Goal: Information Seeking & Learning: Learn about a topic

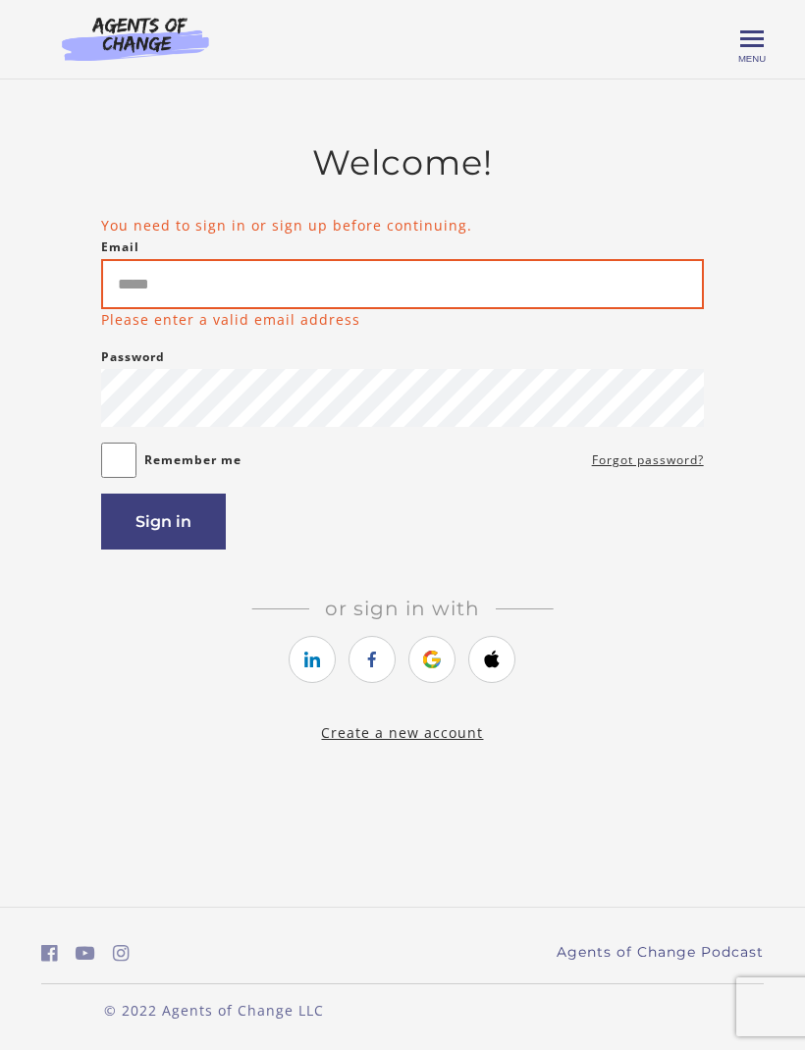
click at [495, 281] on input "Email" at bounding box center [402, 284] width 602 height 50
type input "**********"
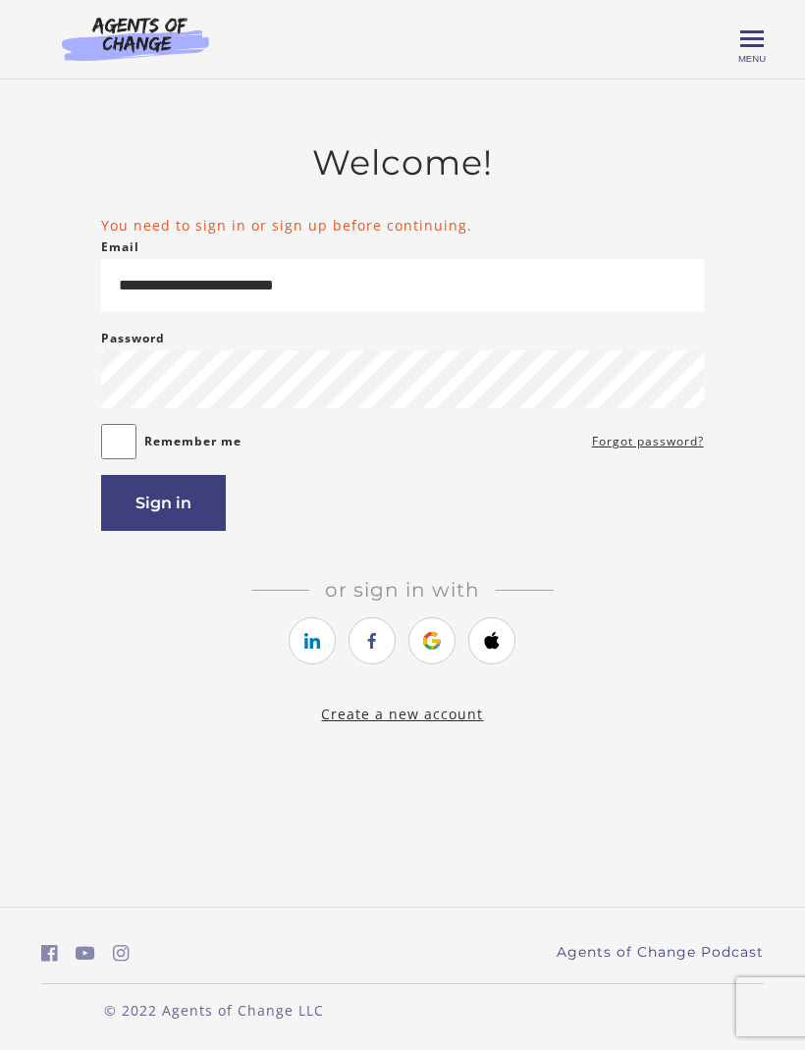
click at [187, 491] on button "Sign in" at bounding box center [163, 503] width 125 height 56
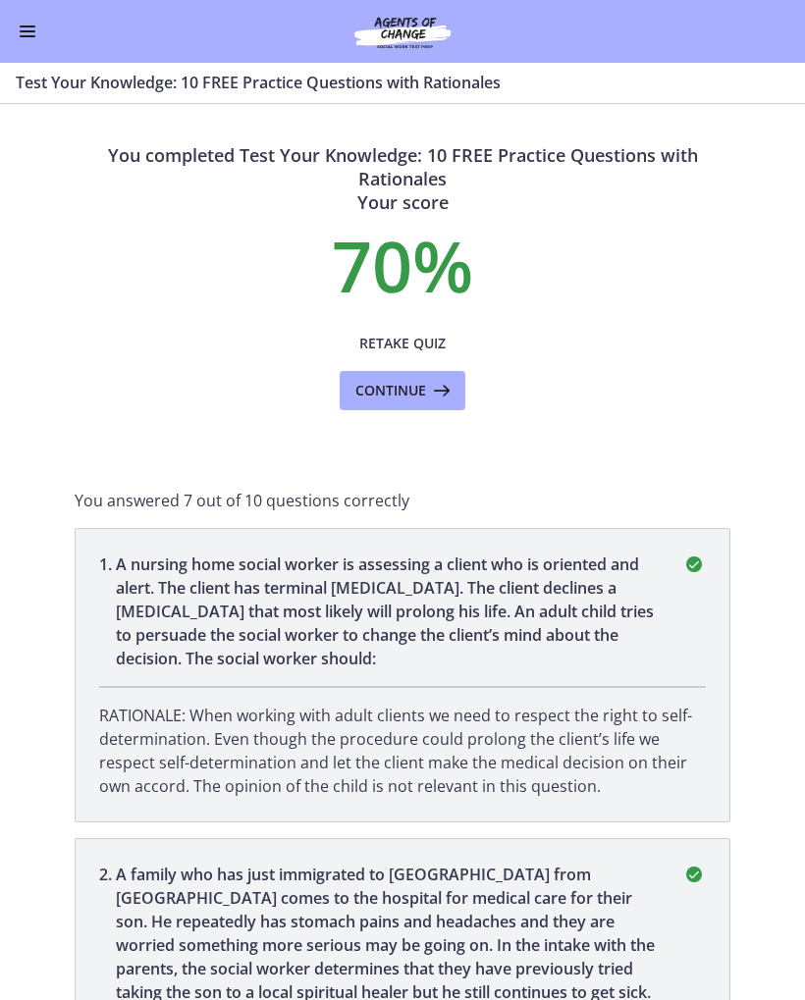
click at [425, 382] on span "Continue" at bounding box center [390, 391] width 71 height 24
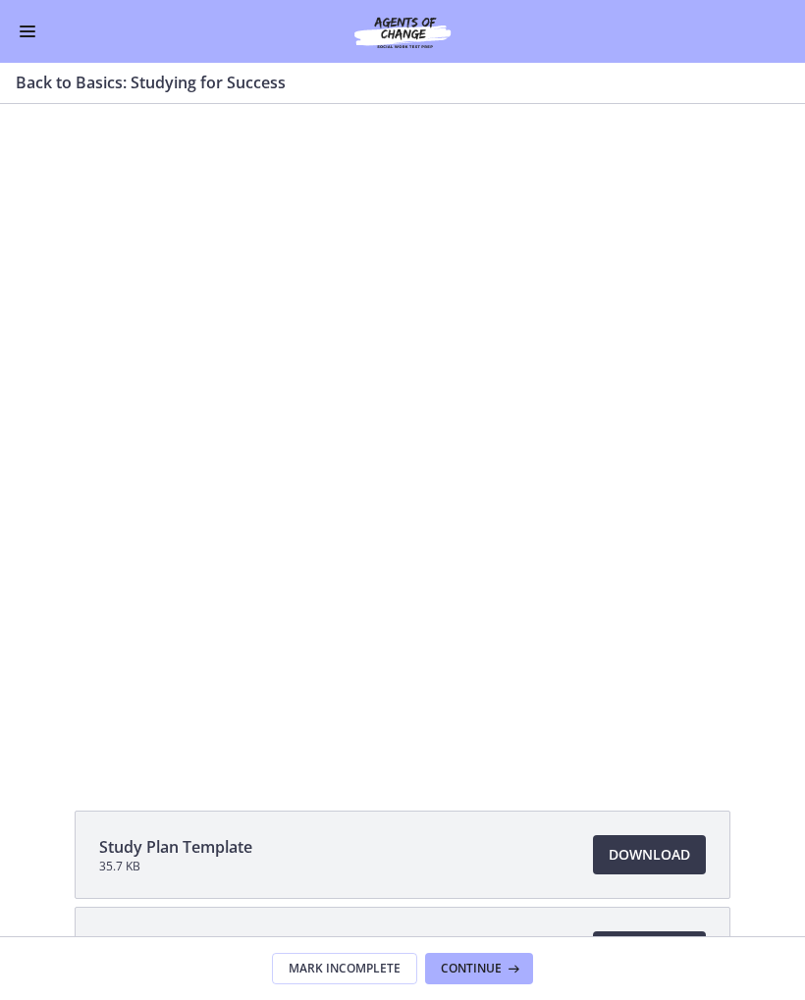
click at [34, 21] on button "Enable menu" at bounding box center [28, 32] width 24 height 24
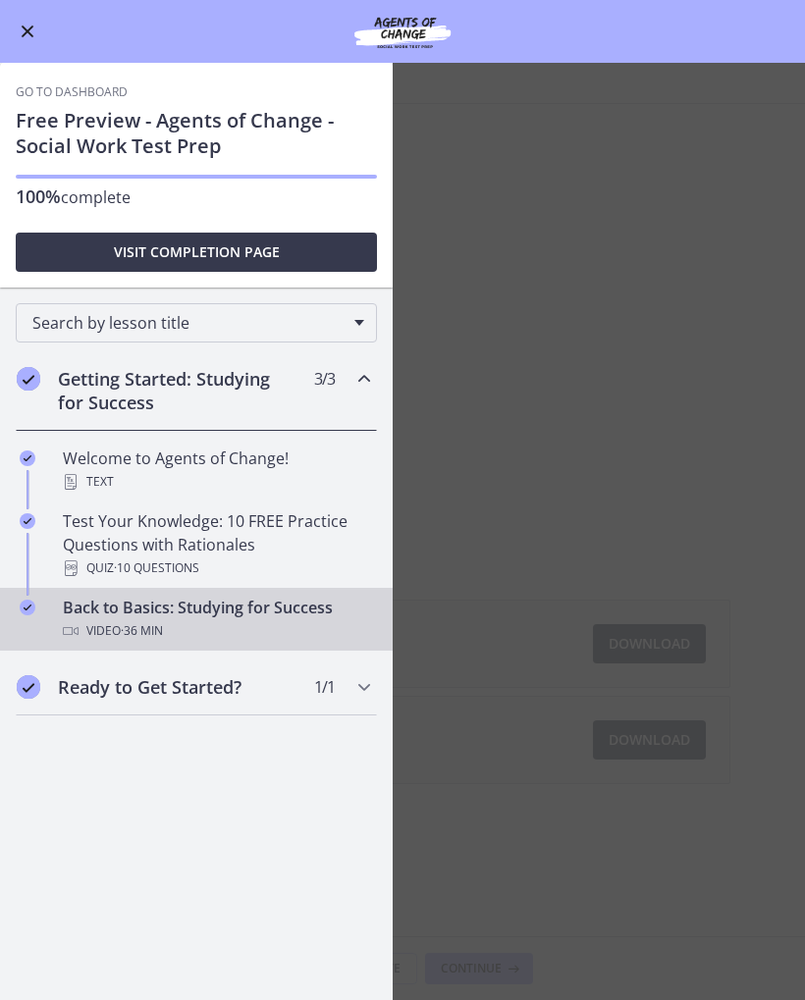
click at [406, 28] on img at bounding box center [403, 31] width 236 height 47
click at [30, 13] on div "Go to Dashboard" at bounding box center [402, 31] width 805 height 63
click at [31, 34] on span "Enable menu" at bounding box center [28, 32] width 13 height 13
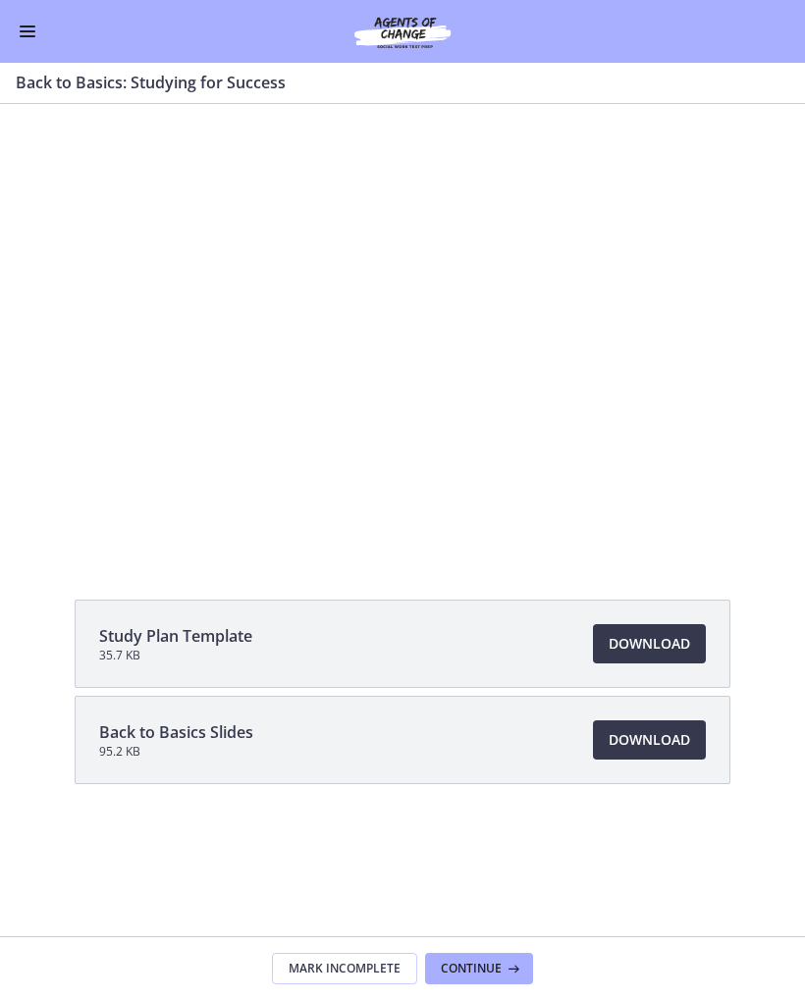
click at [38, 37] on button "Enable menu" at bounding box center [28, 32] width 24 height 24
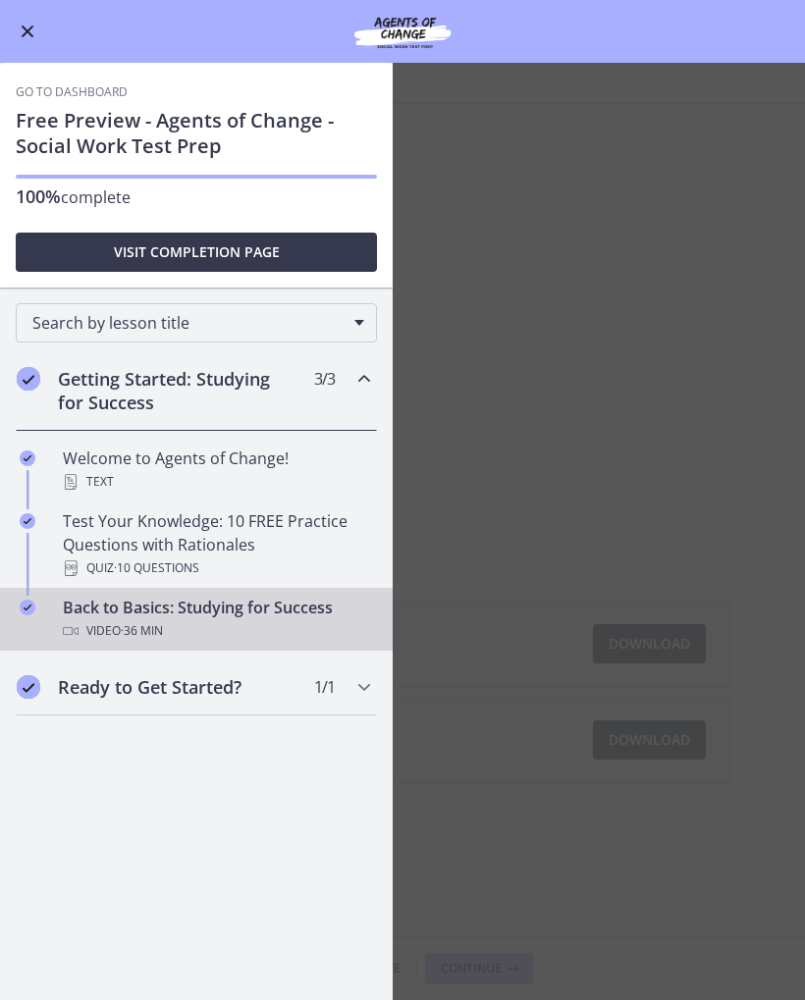
click at [629, 230] on main "Back to Basics: Studying for Success Enable fullscreen Study Plan Template 35.7…" at bounding box center [402, 531] width 805 height 937
click at [86, 89] on link "Go to Dashboard" at bounding box center [72, 92] width 112 height 16
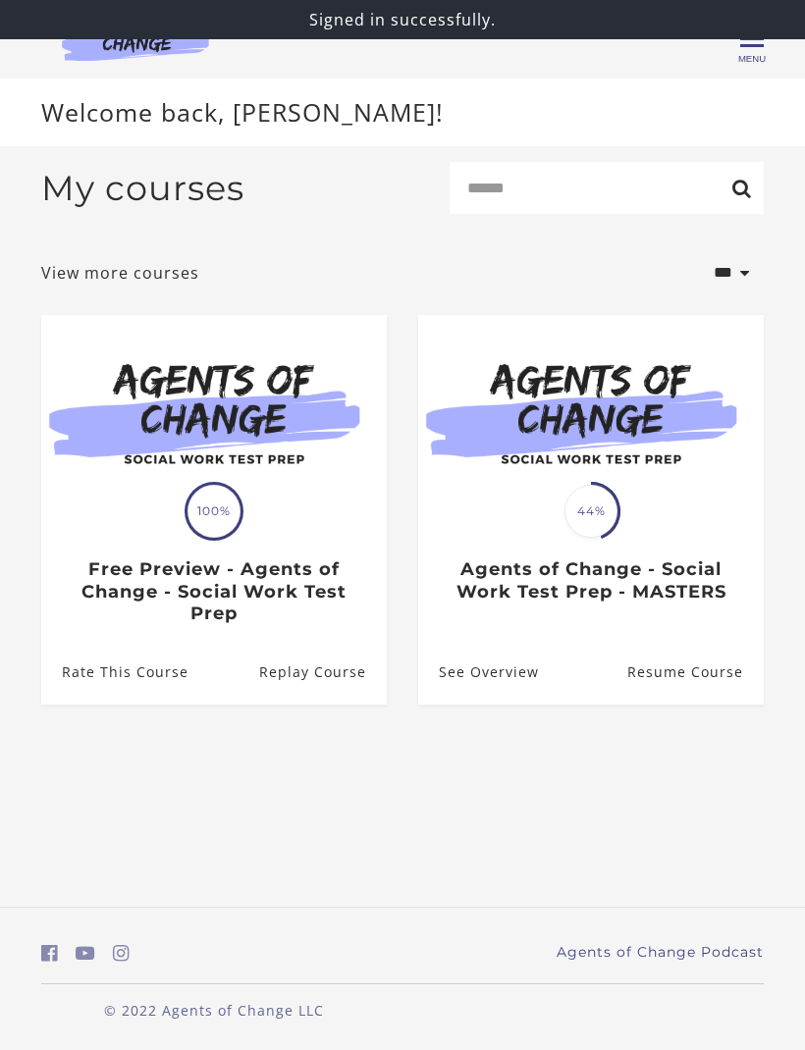
click at [722, 672] on link "Resume Course" at bounding box center [695, 673] width 136 height 64
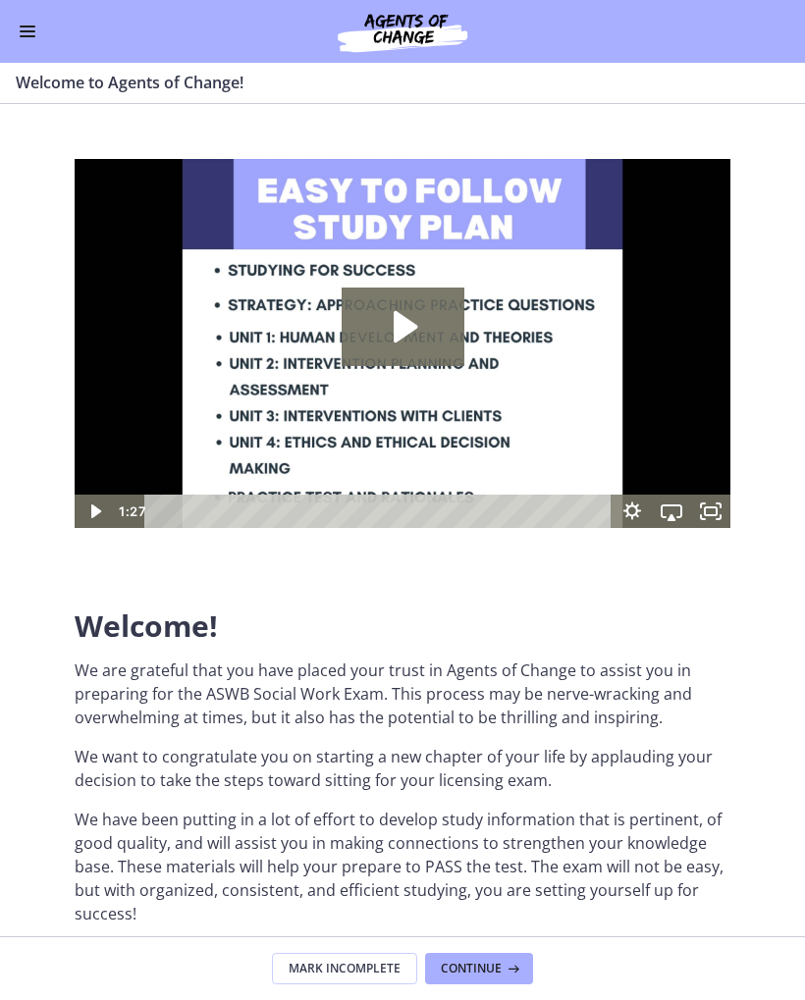
click at [501, 961] on icon at bounding box center [511, 969] width 20 height 16
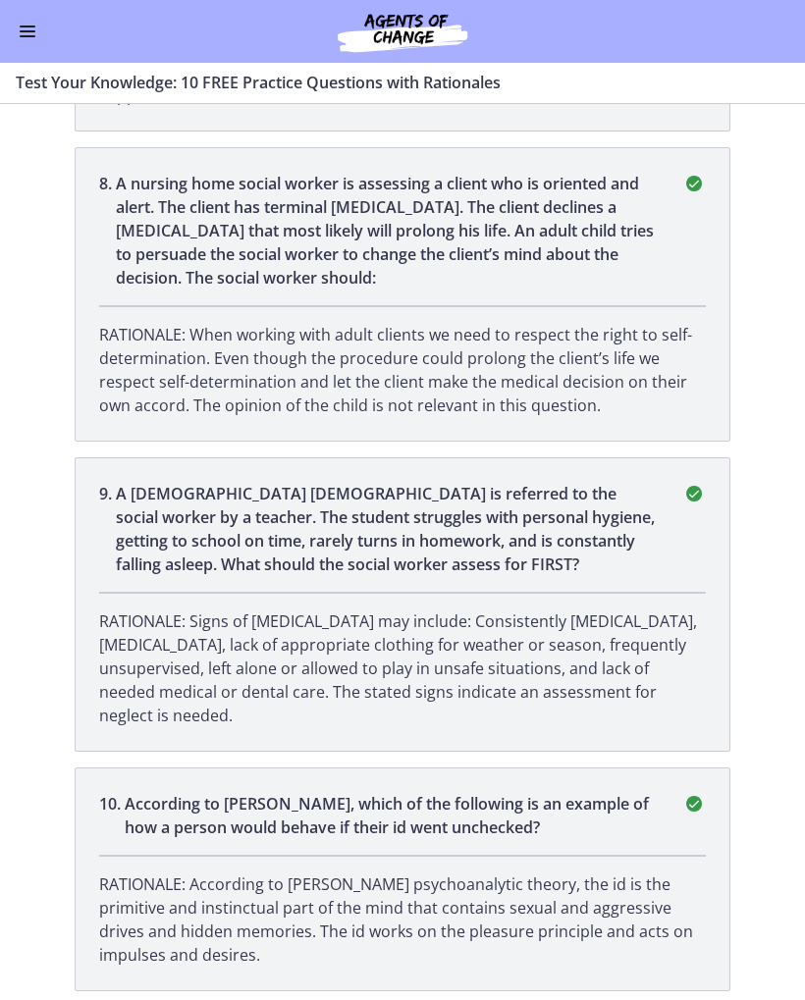
scroll to position [2598, 0]
click at [8, 31] on div "Go to Dashboard" at bounding box center [402, 31] width 805 height 63
click at [18, 41] on button "Enable menu" at bounding box center [28, 32] width 24 height 24
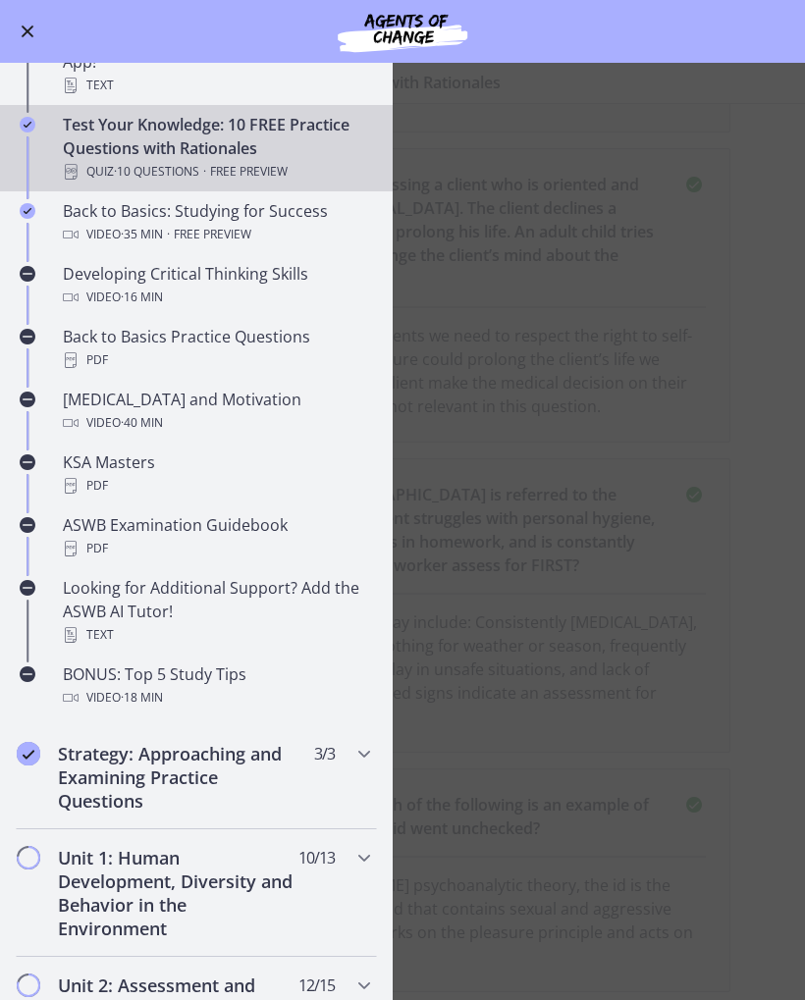
scroll to position [427, 0]
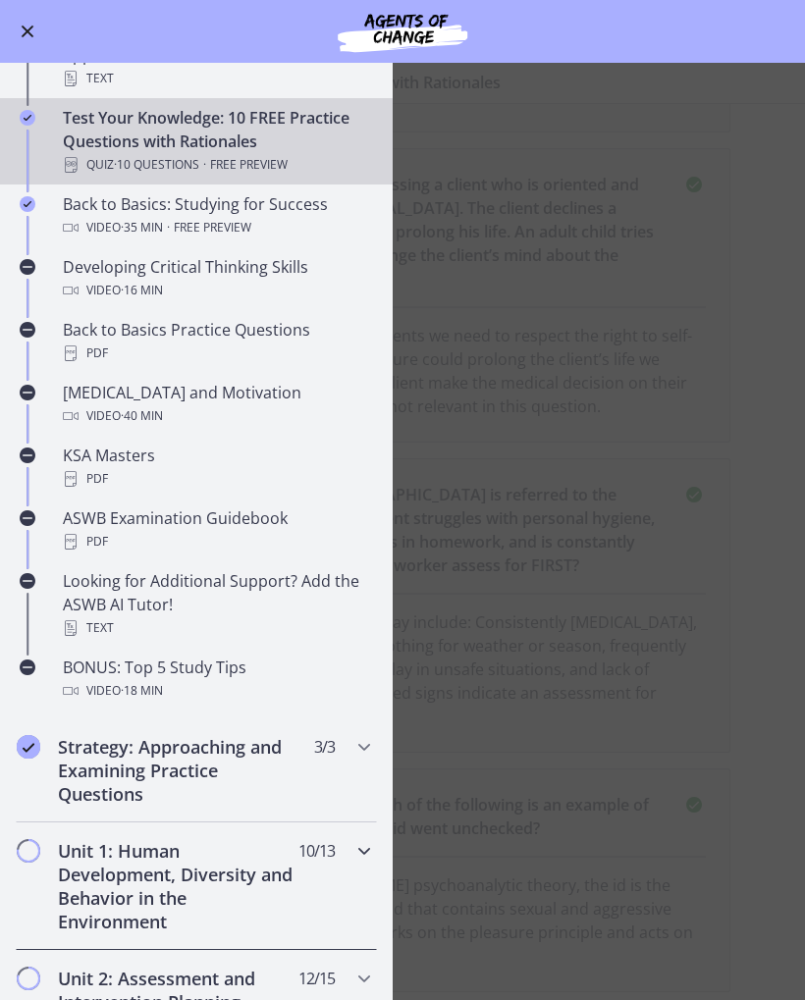
click at [260, 863] on h2 "Unit 1: Human Development, Diversity and Behavior in the Environment" at bounding box center [177, 886] width 239 height 94
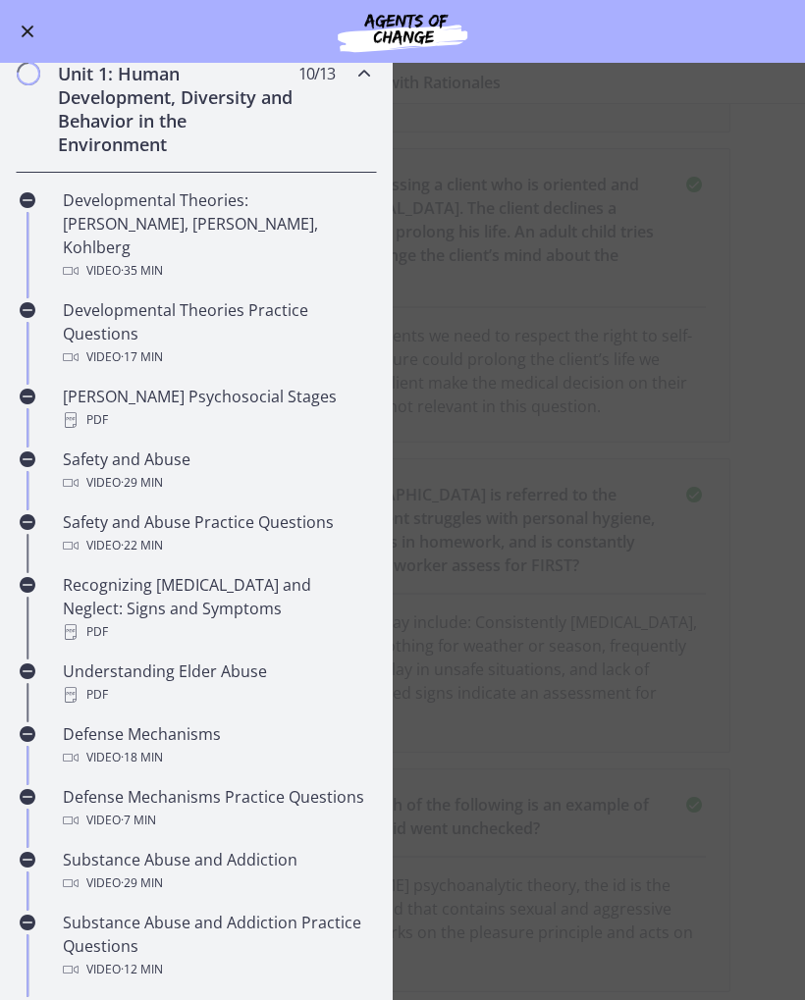
click at [258, 208] on div "Developmental Theories: Erikson, Piaget, Kohlberg Video · 35 min" at bounding box center [216, 235] width 306 height 94
